Goal: Information Seeking & Learning: Learn about a topic

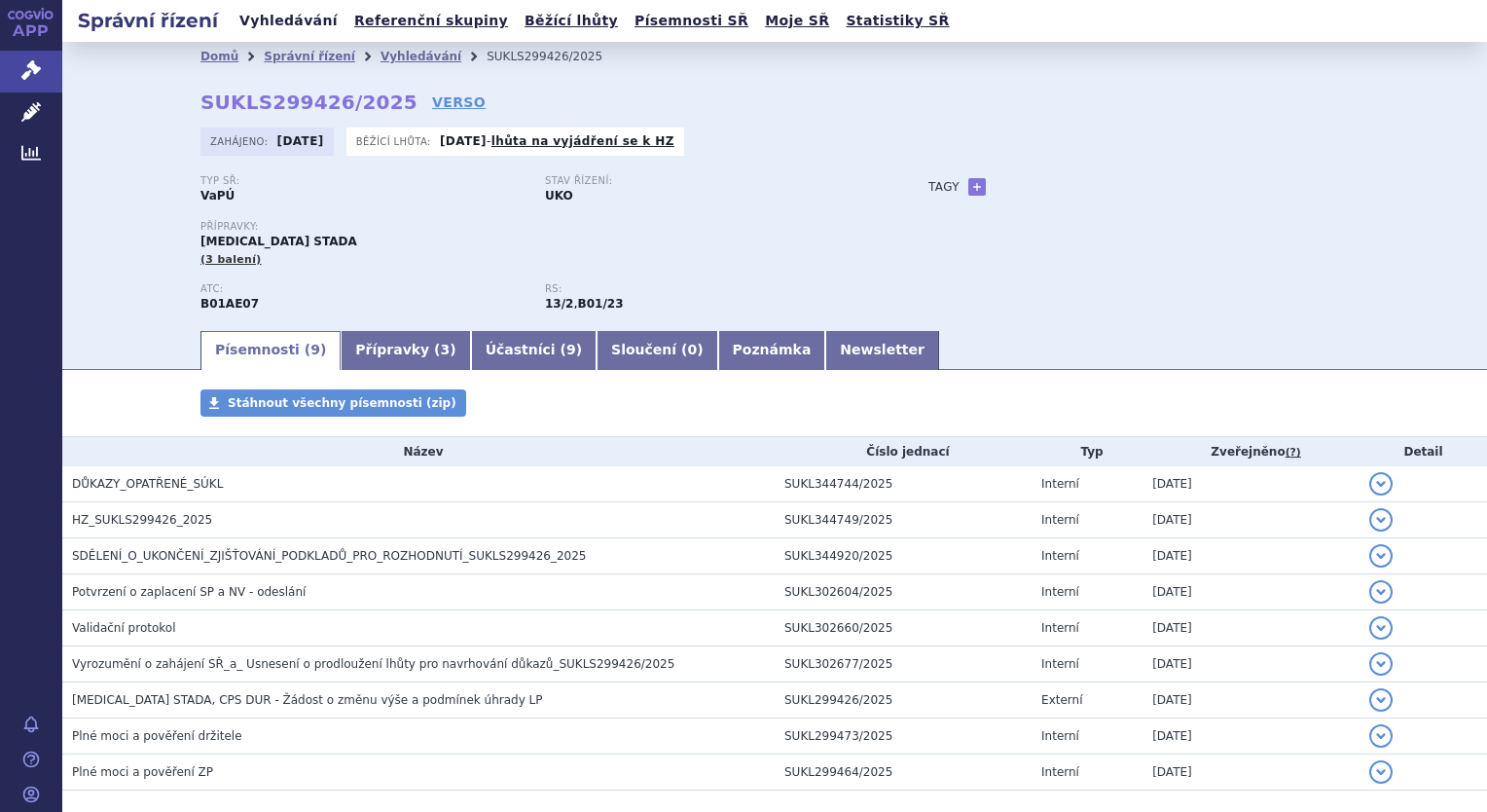
click at [268, 18] on link "Vyhledávání" at bounding box center [288, 21] width 110 height 26
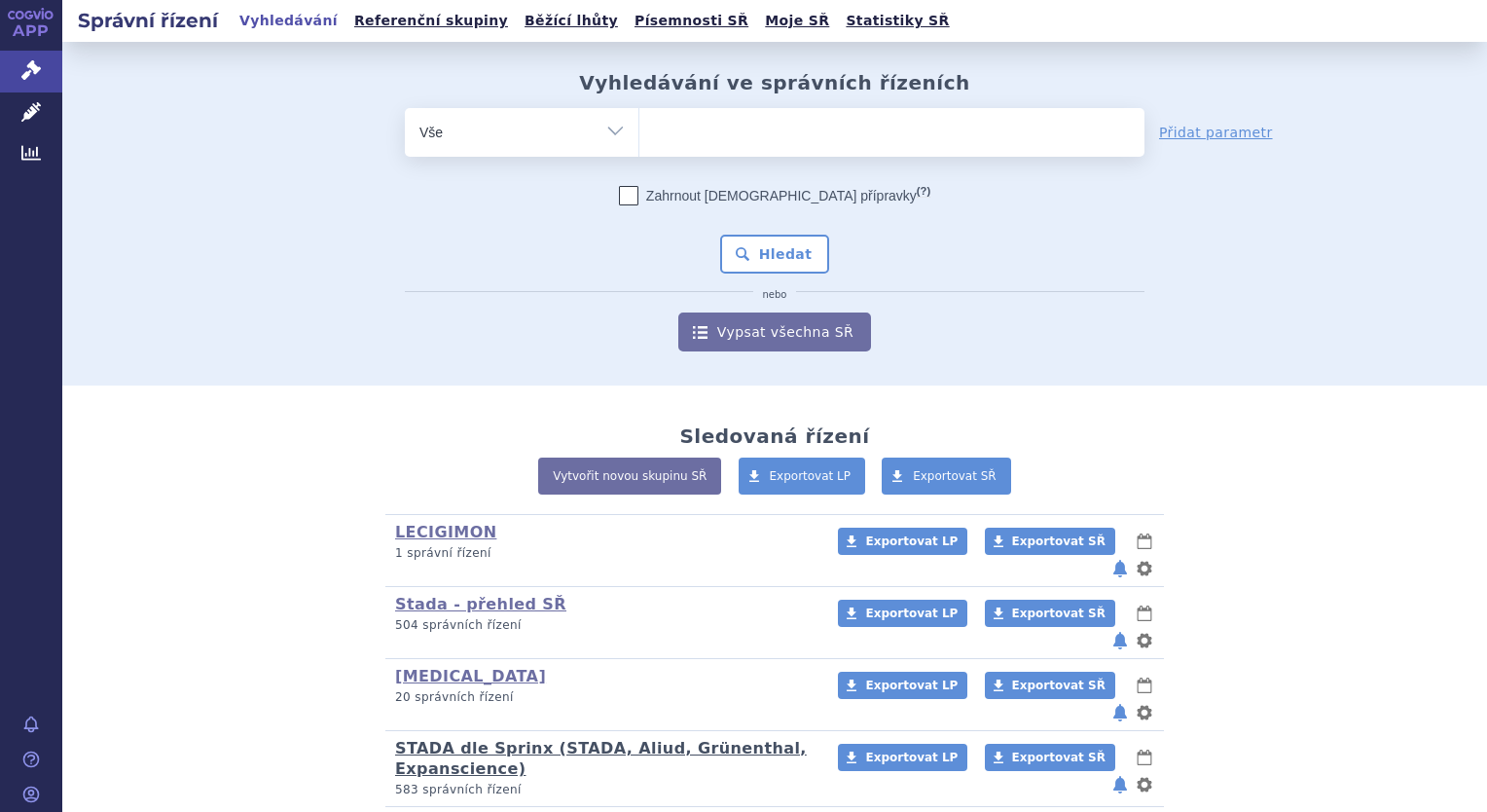
click at [434, 738] on link "STADA dle Sprinx (STADA, Aliud, Grünenthal, Expanscience)" at bounding box center [601, 758] width 412 height 39
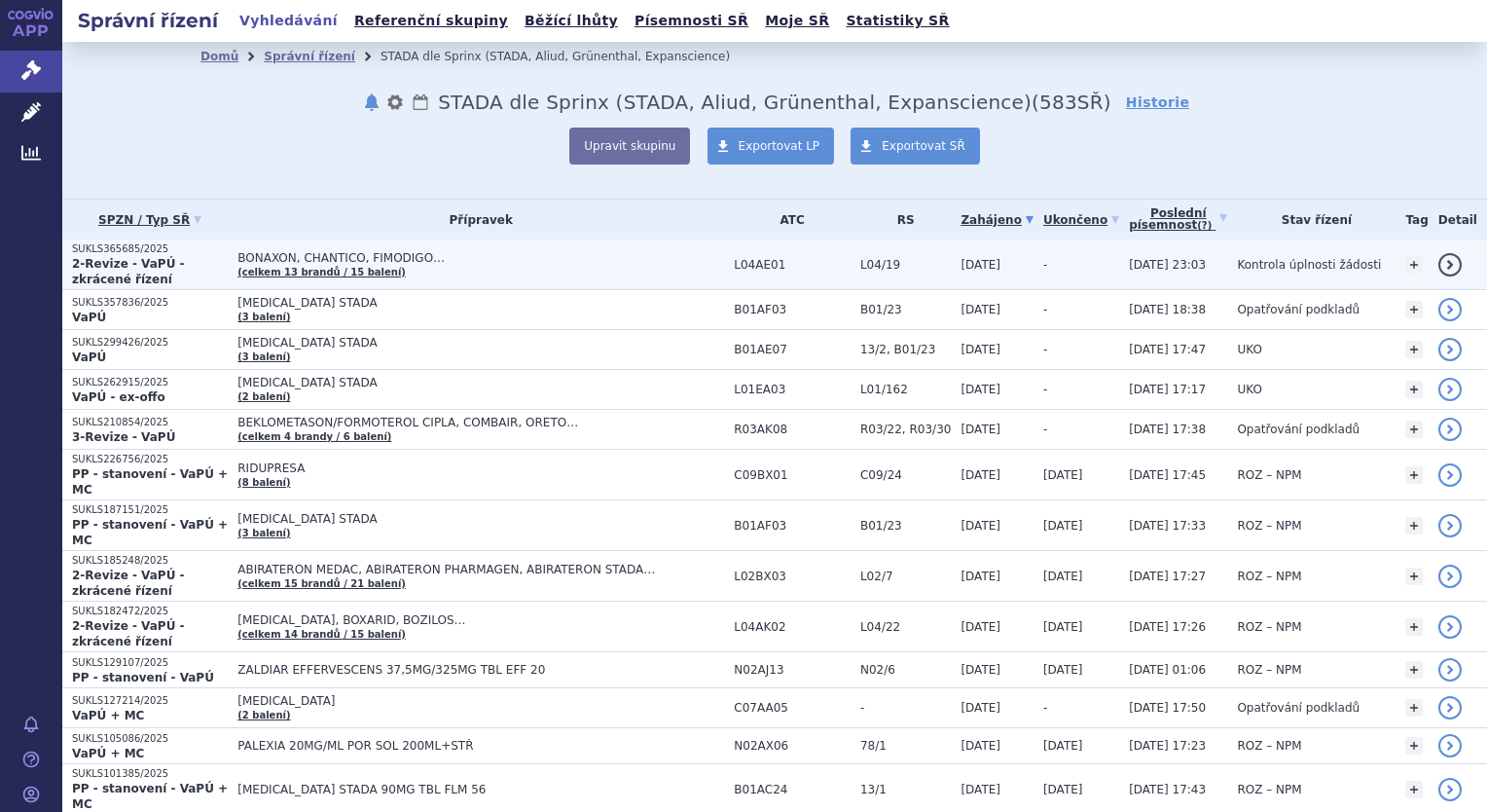
click at [119, 256] on p "SUKLS365685/2025" at bounding box center [149, 249] width 156 height 14
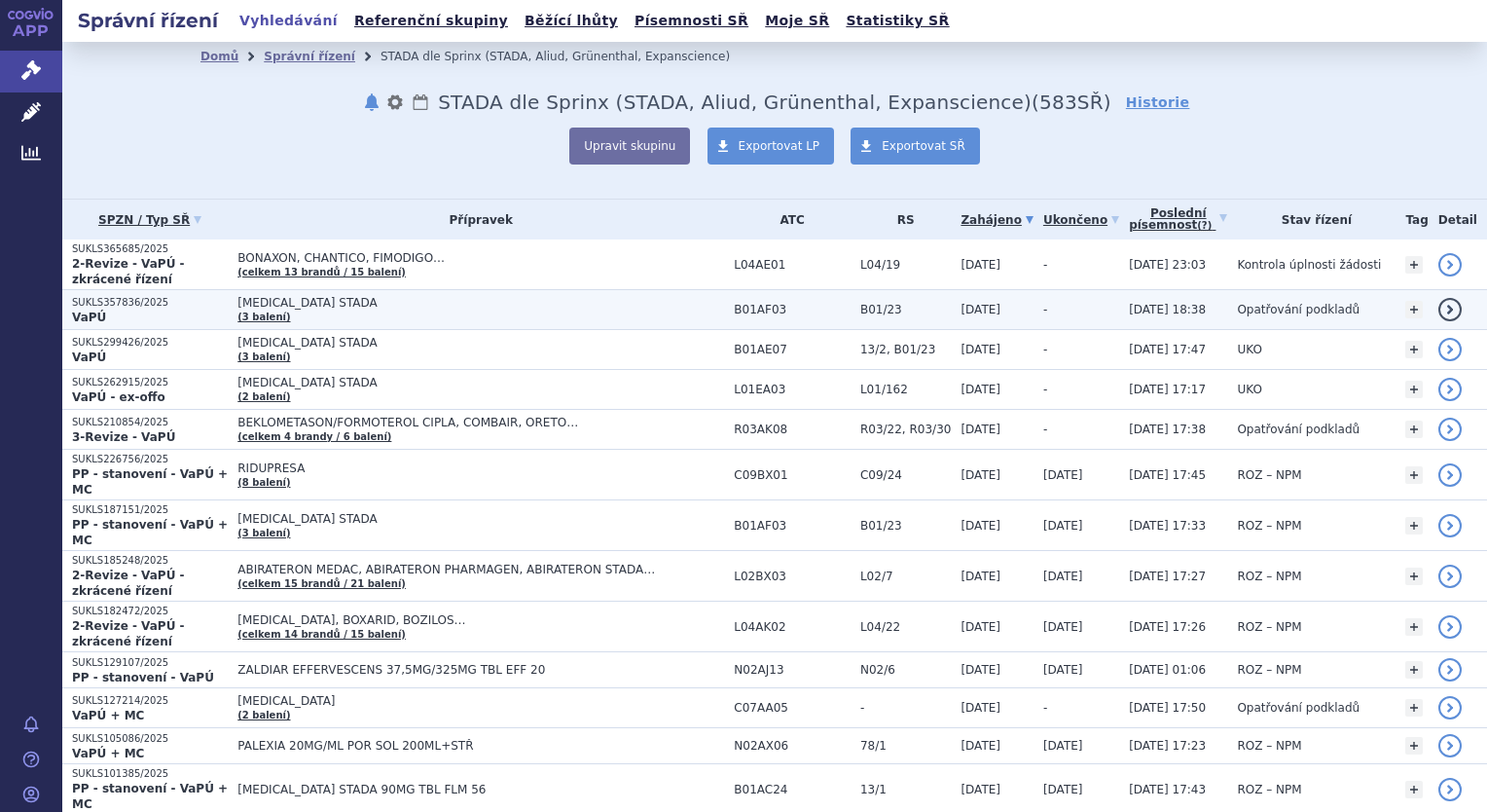
click at [115, 298] on p "SUKLS357836/2025" at bounding box center [149, 303] width 156 height 14
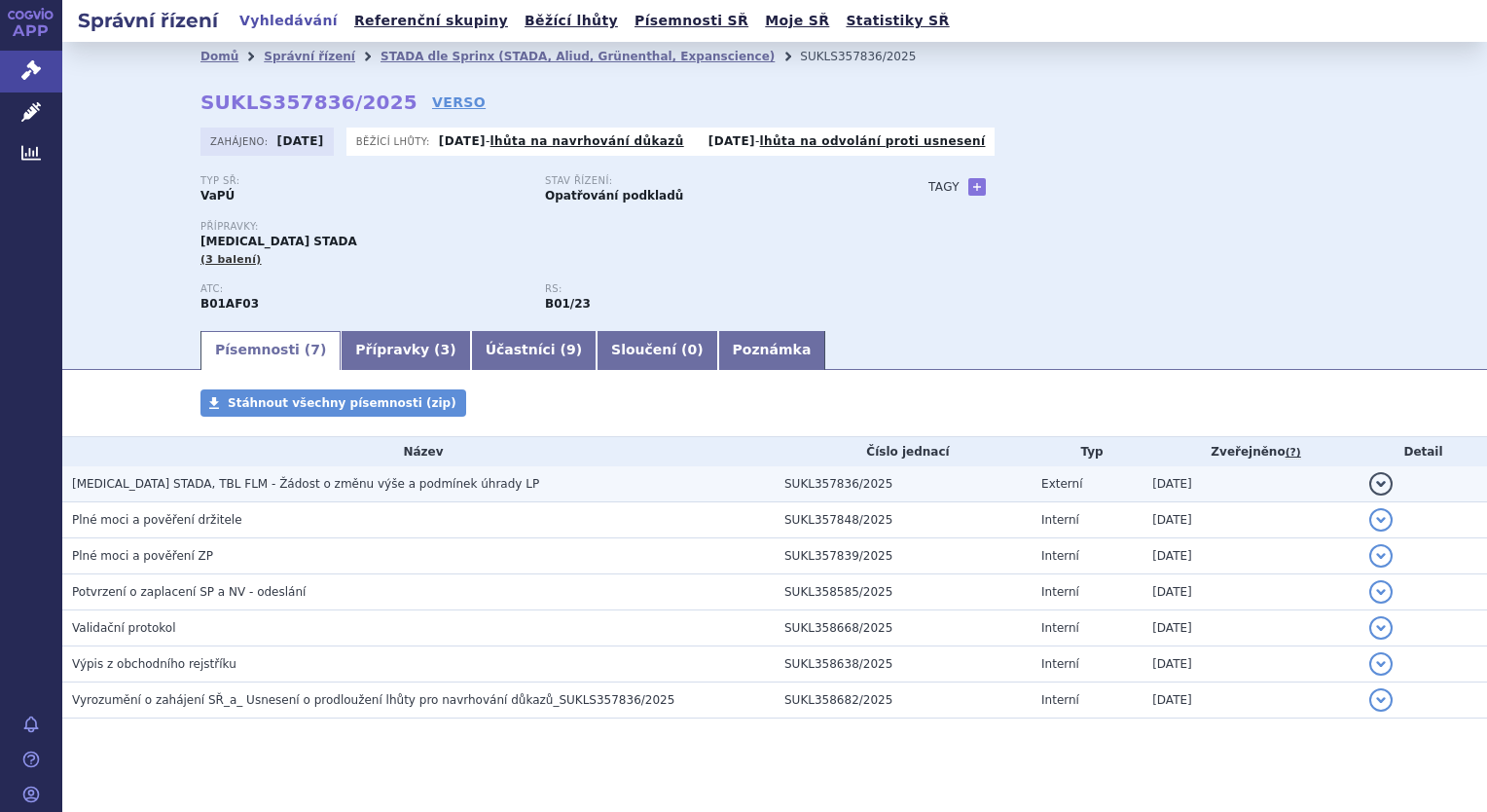
click at [301, 482] on span "EDOXABAN STADA, TBL FLM - Žádost o změnu výše a podmínek úhrady LP" at bounding box center [305, 483] width 467 height 14
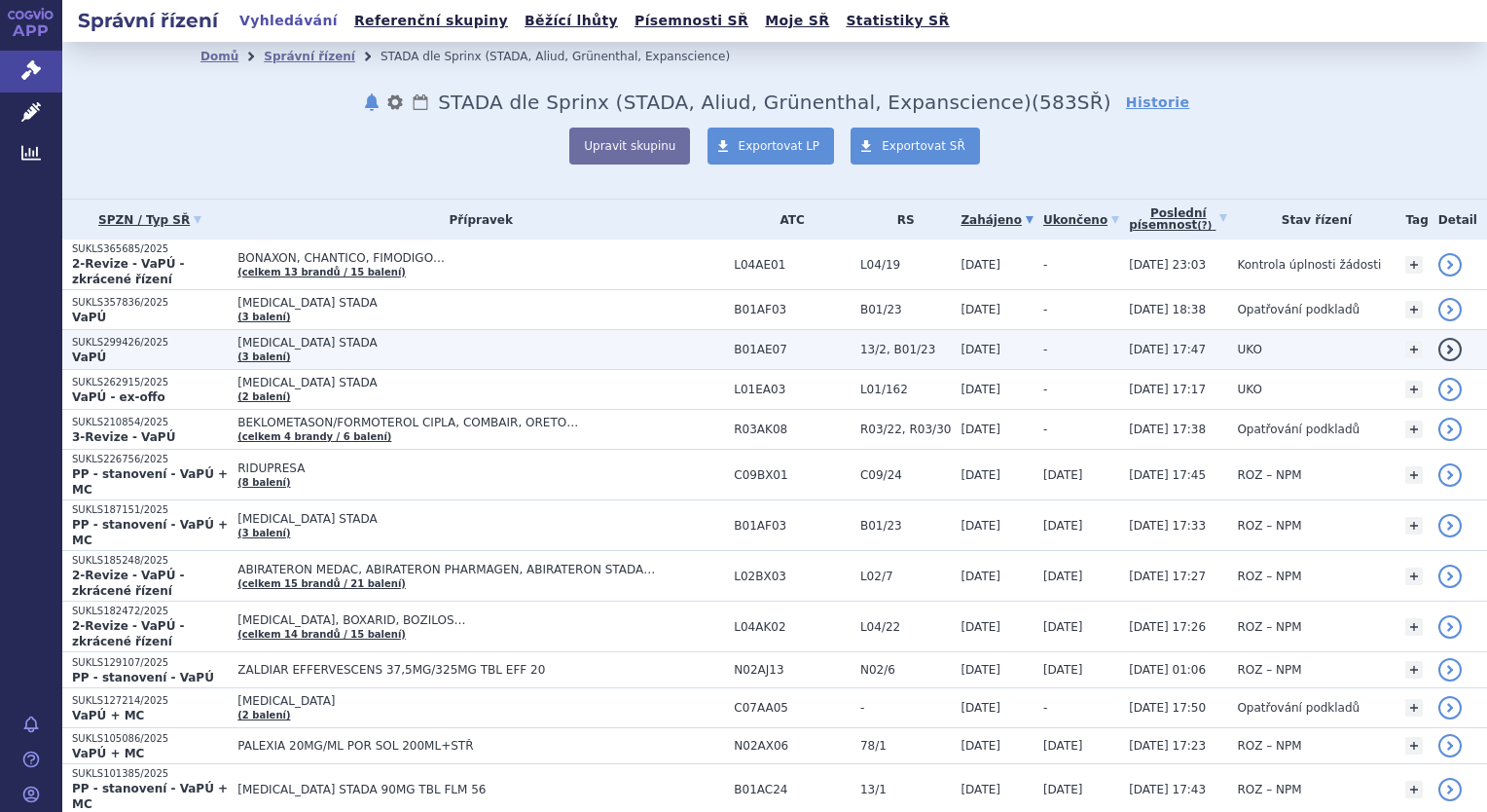
click at [319, 335] on span "[MEDICAL_DATA] STADA" at bounding box center [481, 342] width 487 height 14
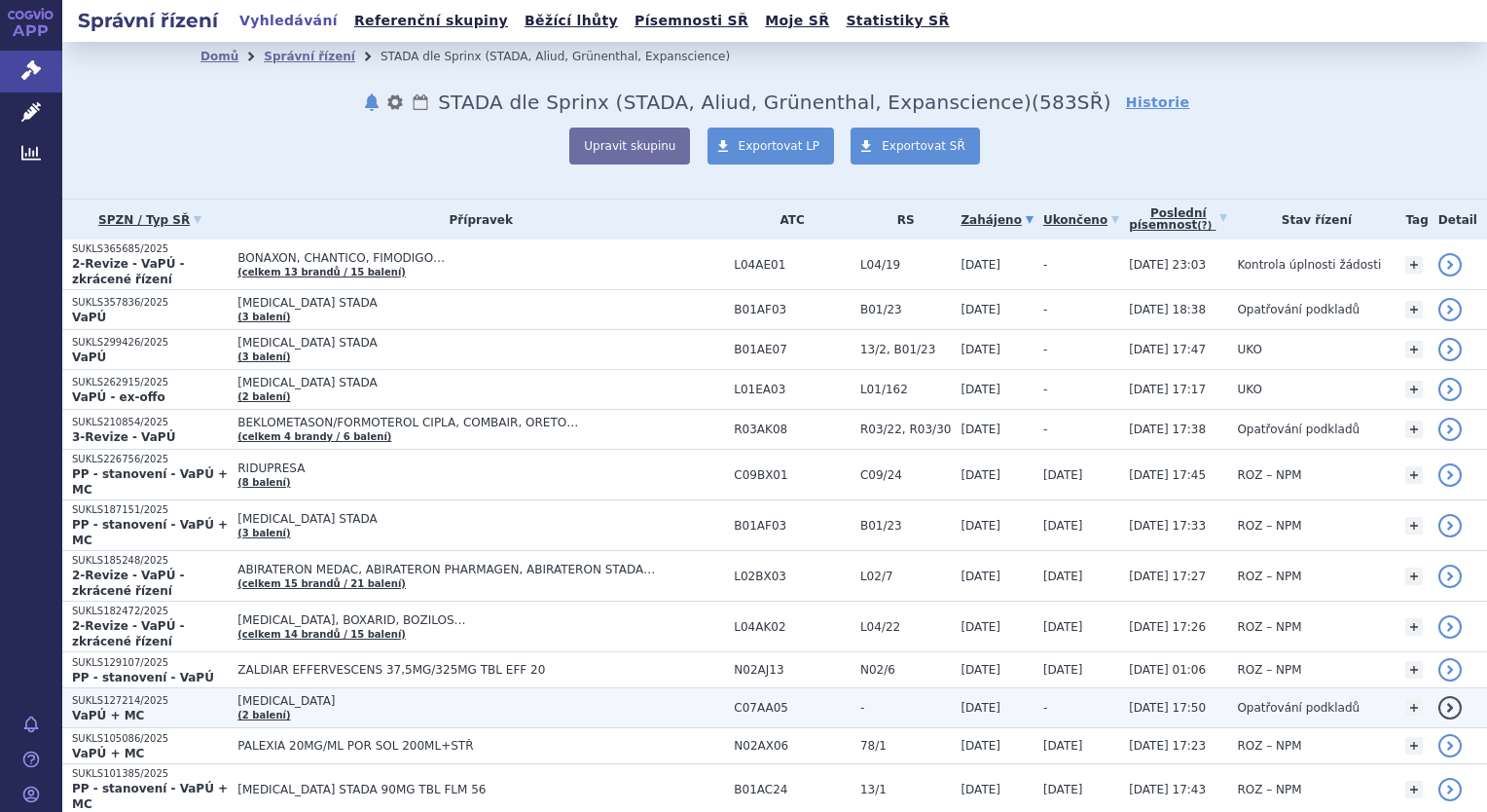
click at [269, 693] on span "[MEDICAL_DATA]" at bounding box center [481, 700] width 487 height 14
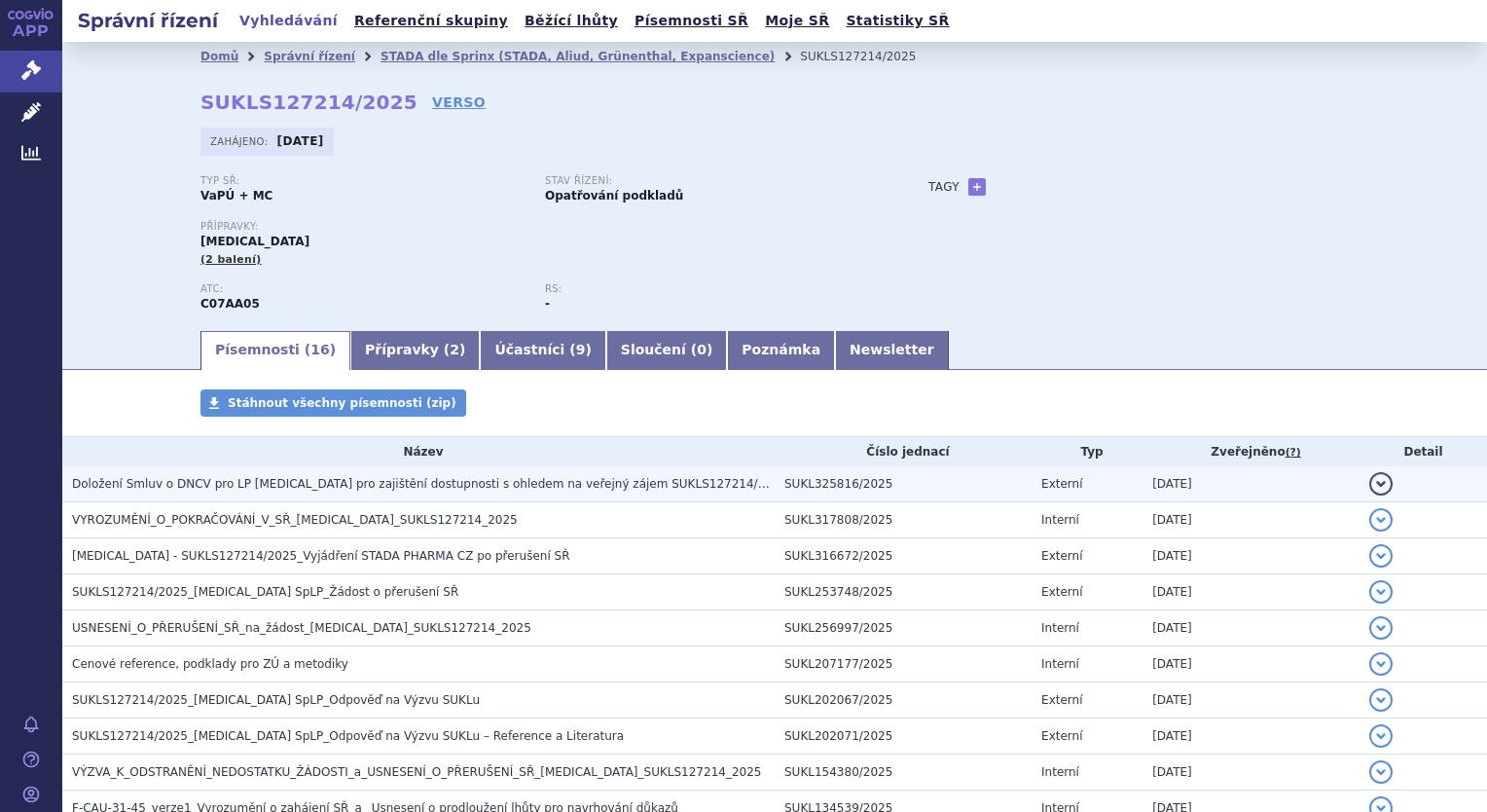
click at [491, 488] on span "Doložení Smluv o DNCV pro LP Propranolol pro zajištění dostupnosti s ohledem na…" at bounding box center [429, 483] width 715 height 14
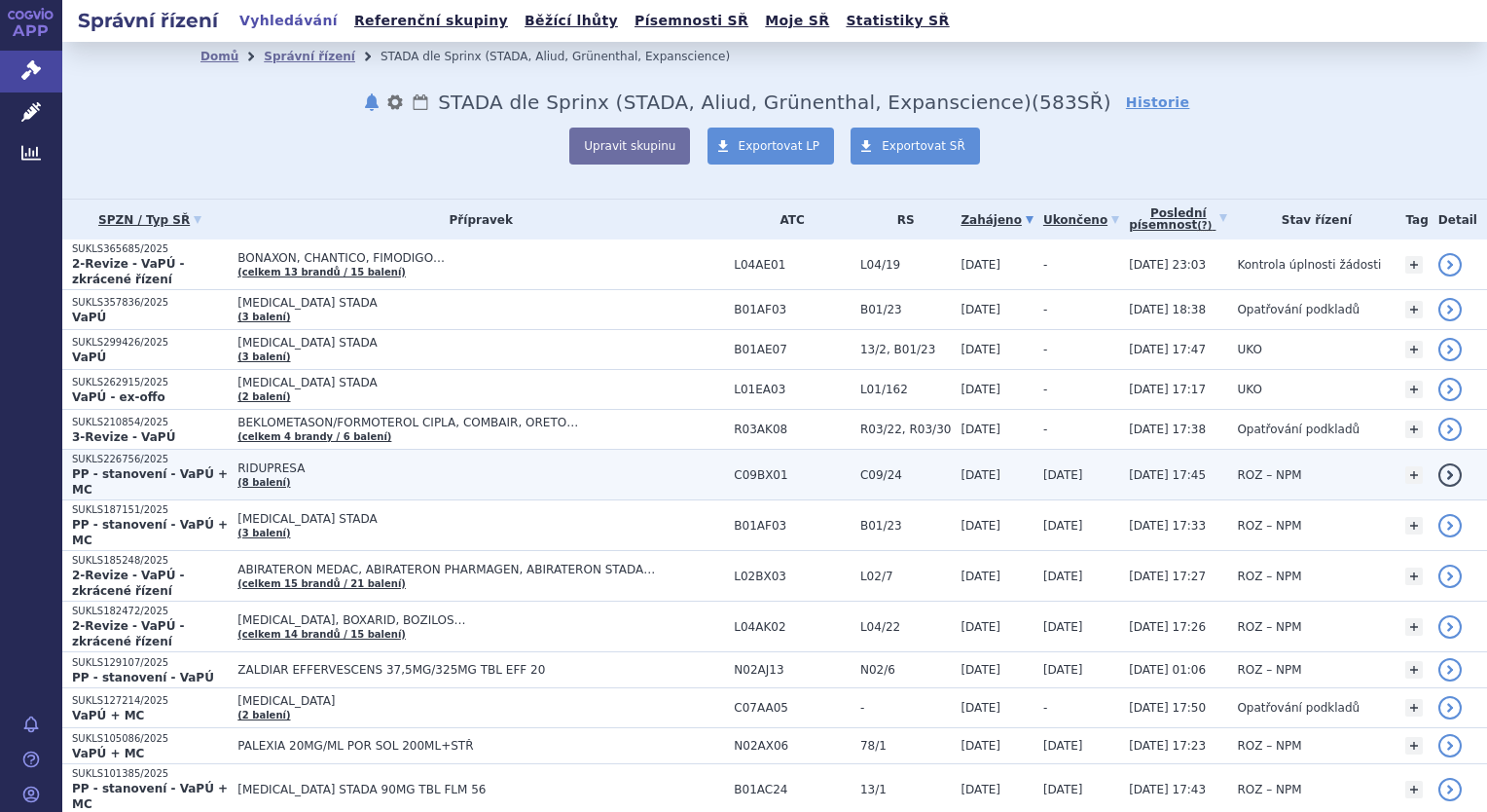
click at [292, 461] on span "RIDUPRESA" at bounding box center [481, 468] width 487 height 14
